Goal: Task Accomplishment & Management: Complete application form

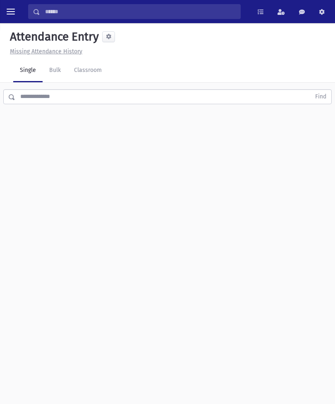
click at [95, 70] on link "Classroom" at bounding box center [87, 70] width 41 height 23
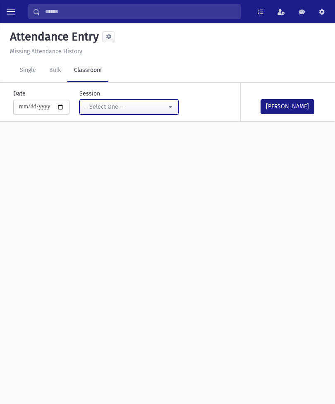
click at [154, 103] on div "--Select One--" at bounding box center [126, 107] width 82 height 9
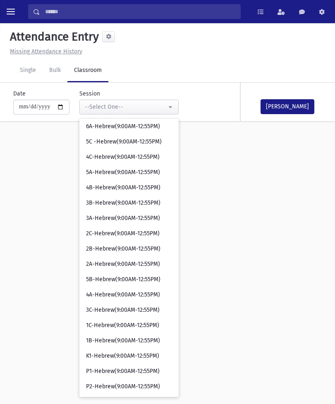
scroll to position [111, 0]
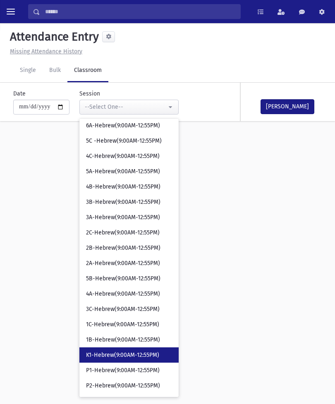
click at [121, 352] on span "K1-Hebrew(9:00AM-12:55PM)" at bounding box center [122, 355] width 73 height 8
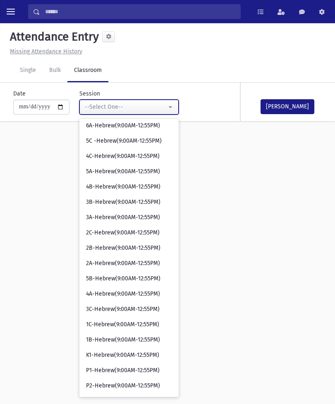
select select "****"
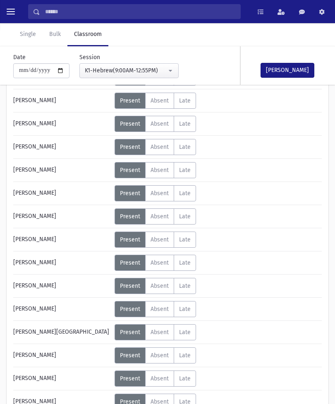
click at [163, 308] on span "Absent" at bounding box center [160, 309] width 18 height 7
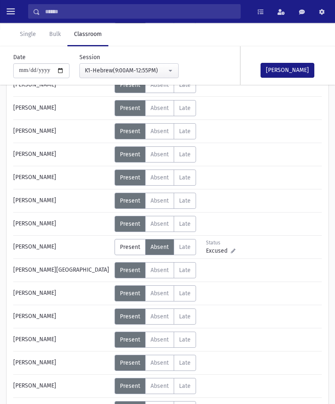
scroll to position [240, 0]
click at [165, 288] on label "Absent A" at bounding box center [159, 294] width 29 height 16
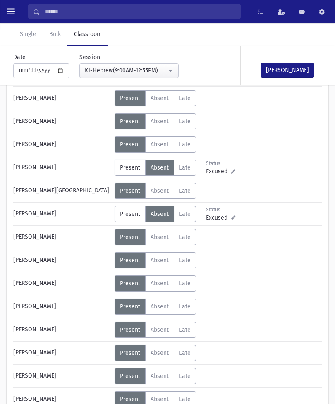
scroll to position [319, 0]
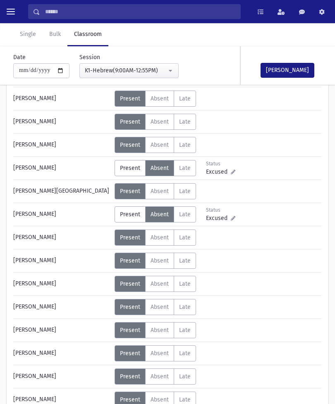
click at [293, 71] on button "[PERSON_NAME]" at bounding box center [288, 70] width 54 height 15
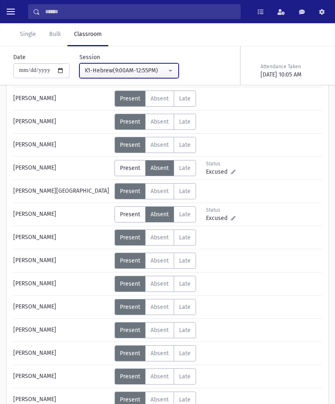
click at [156, 72] on button "K1-Hebrew(9:00AM-12:55PM)" at bounding box center [128, 70] width 99 height 15
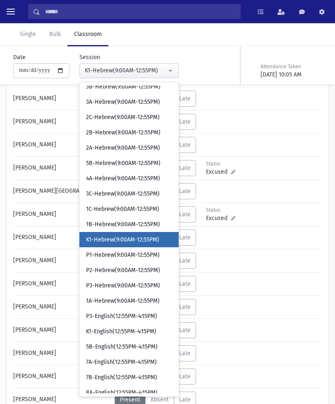
click at [178, 404] on div "Error occurred. Unable to update record." at bounding box center [168, 394] width 116 height 19
